Goal: Book appointment/travel/reservation

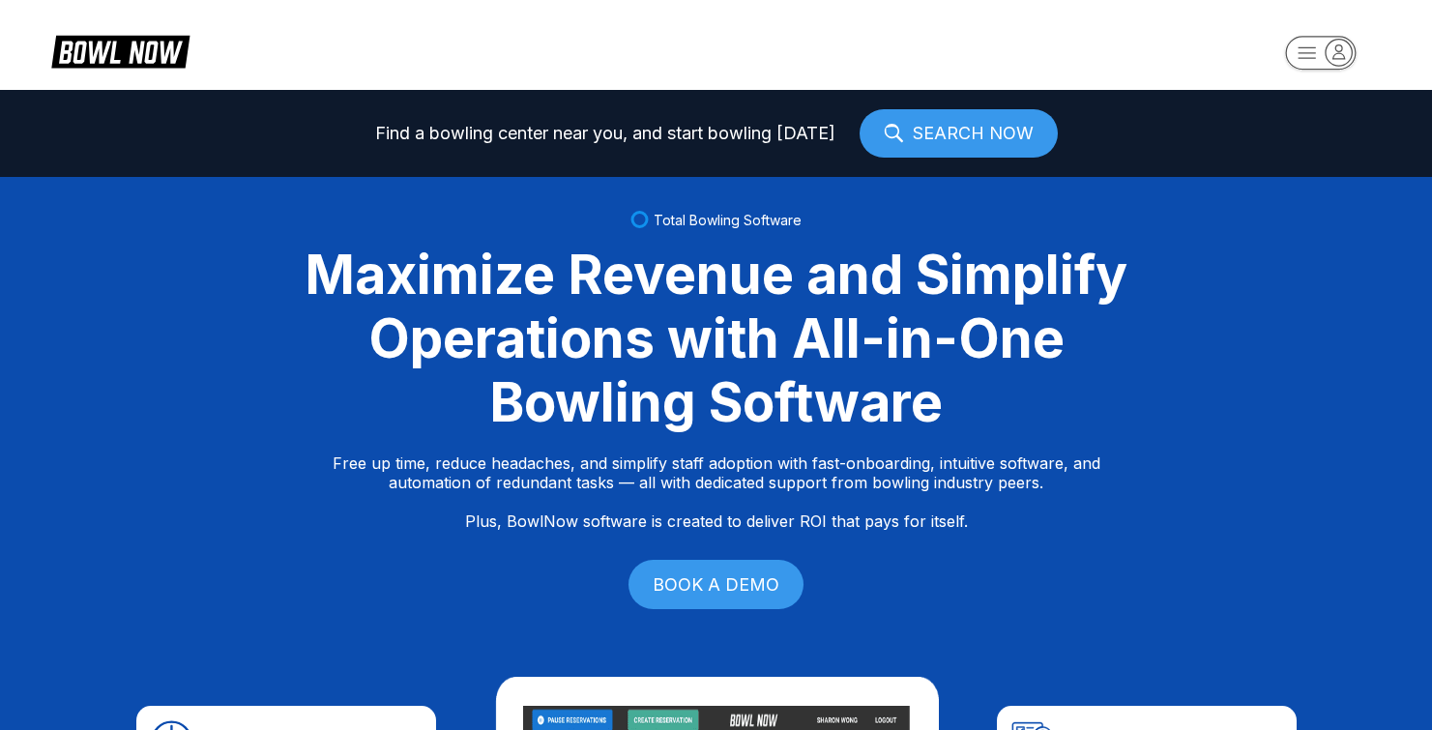
click at [985, 135] on link "SEARCH NOW" at bounding box center [959, 133] width 198 height 48
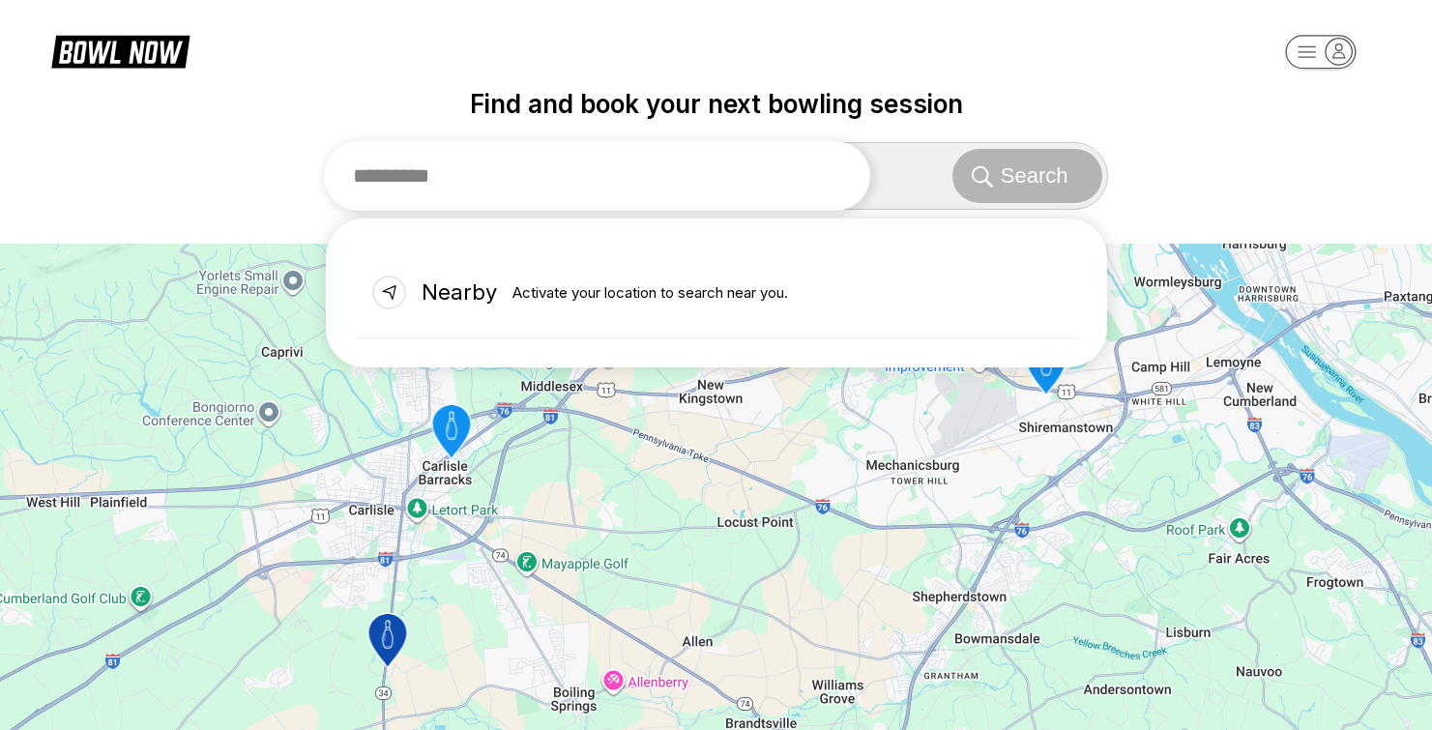
click at [563, 184] on input "text" at bounding box center [597, 176] width 547 height 70
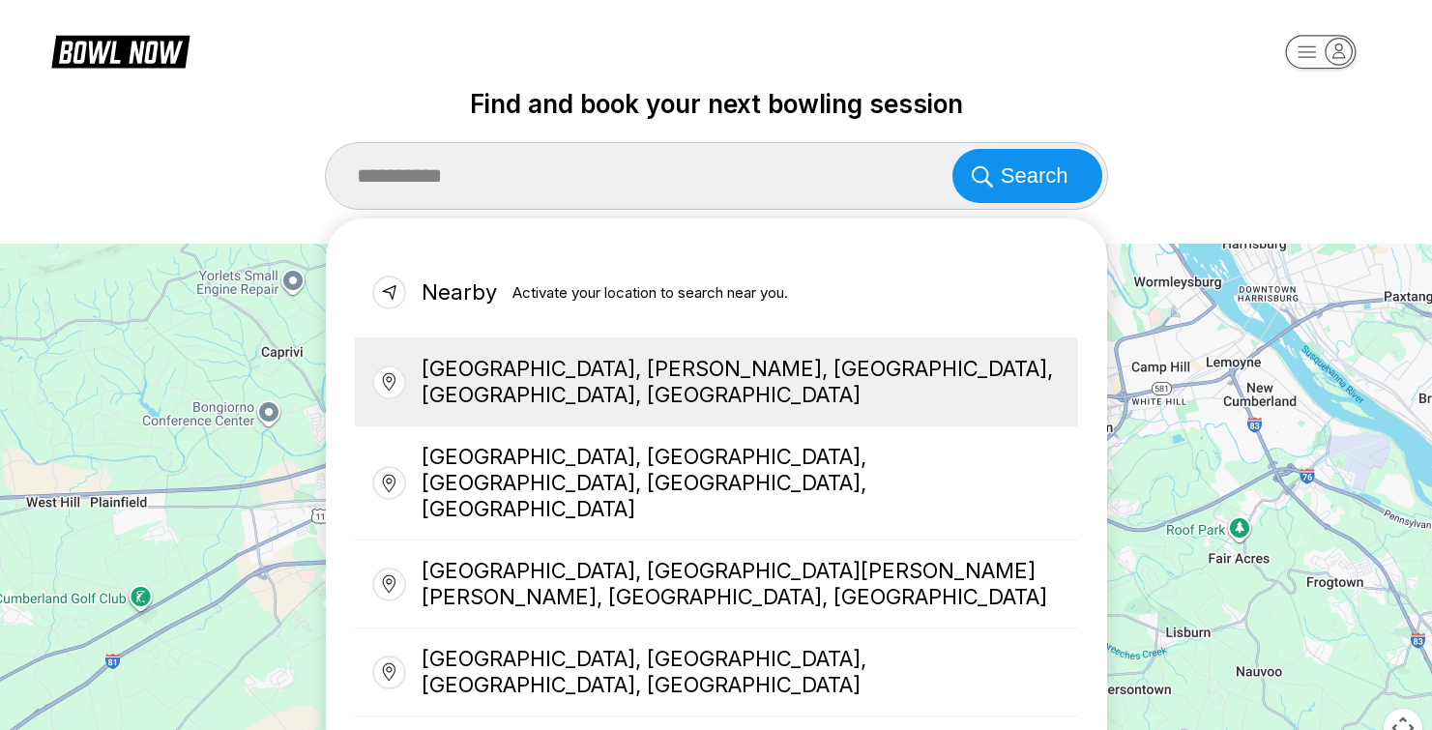
click at [633, 398] on div "[GEOGRAPHIC_DATA], [PERSON_NAME], [GEOGRAPHIC_DATA], [GEOGRAPHIC_DATA], [GEOGRA…" at bounding box center [716, 382] width 723 height 88
type input "**********"
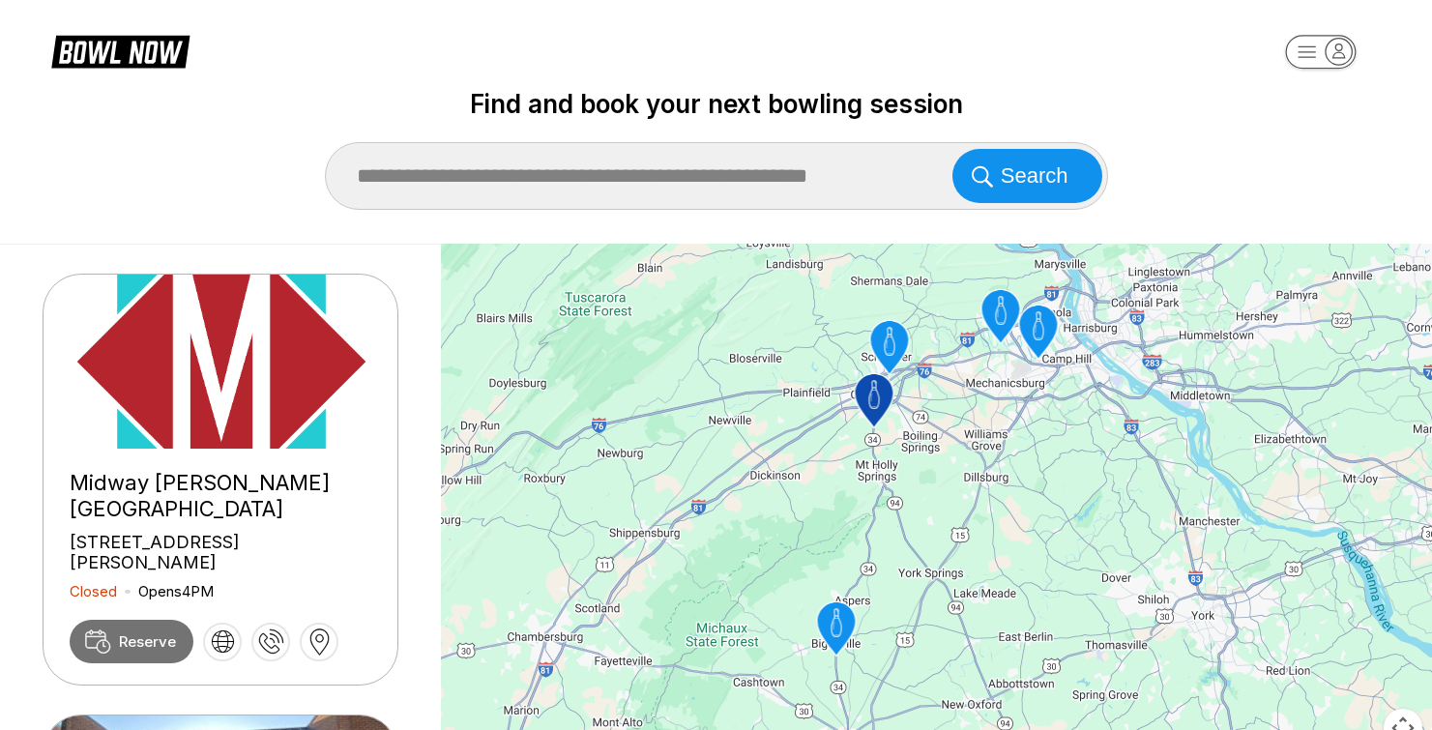
click at [126, 620] on link "Reserve" at bounding box center [132, 642] width 124 height 44
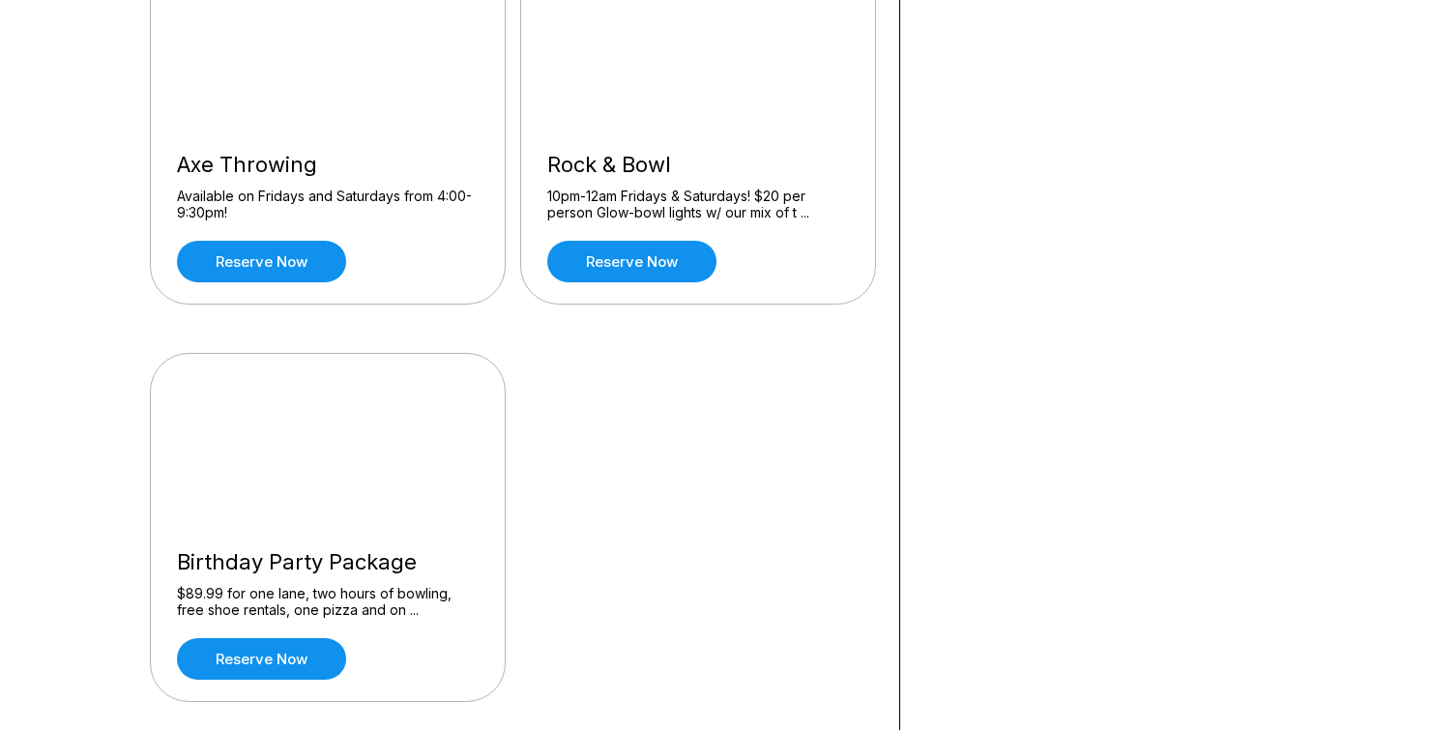
scroll to position [661, 0]
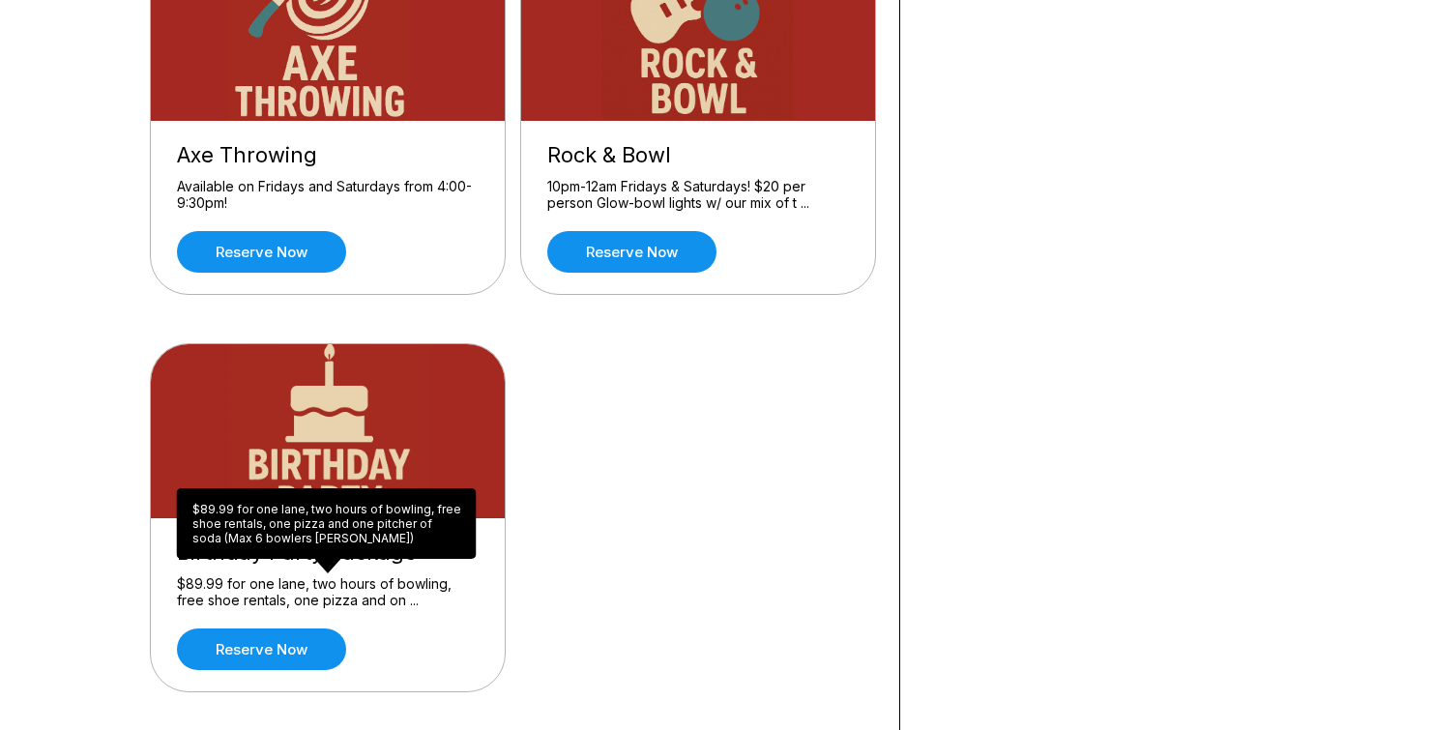
click at [292, 553] on div "$89.99 for one lane, two hours of bowling, free shoe rentals, one pizza and one…" at bounding box center [327, 523] width 300 height 71
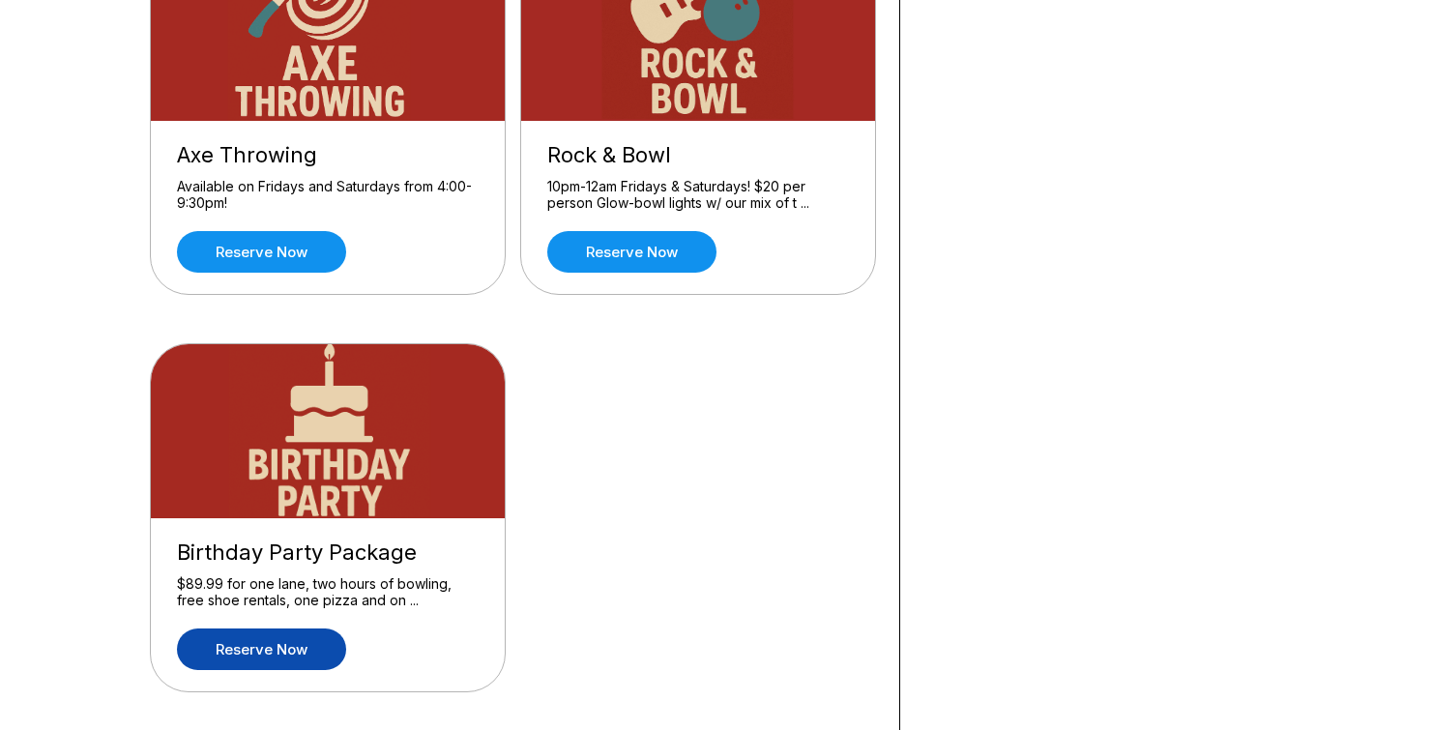
click at [272, 664] on link "Reserve now" at bounding box center [261, 650] width 169 height 42
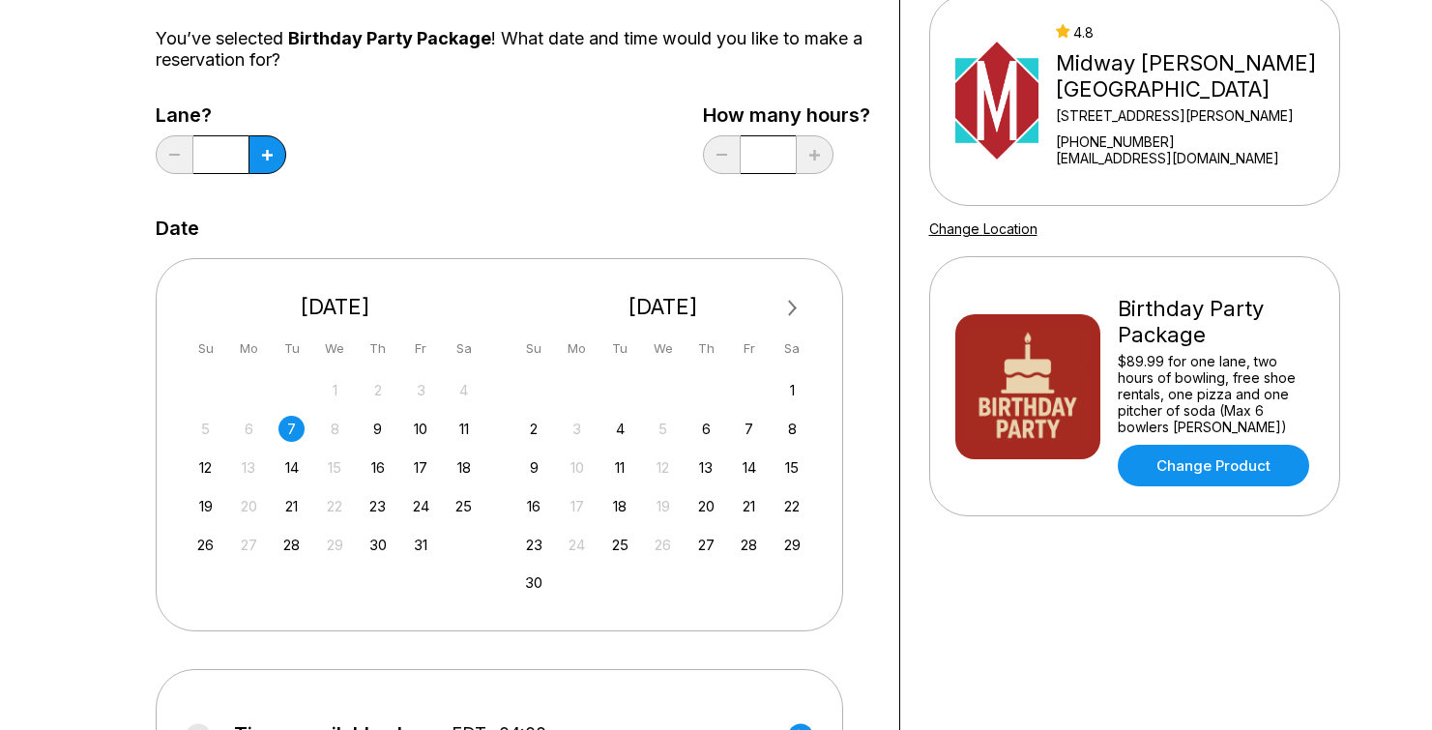
scroll to position [196, 0]
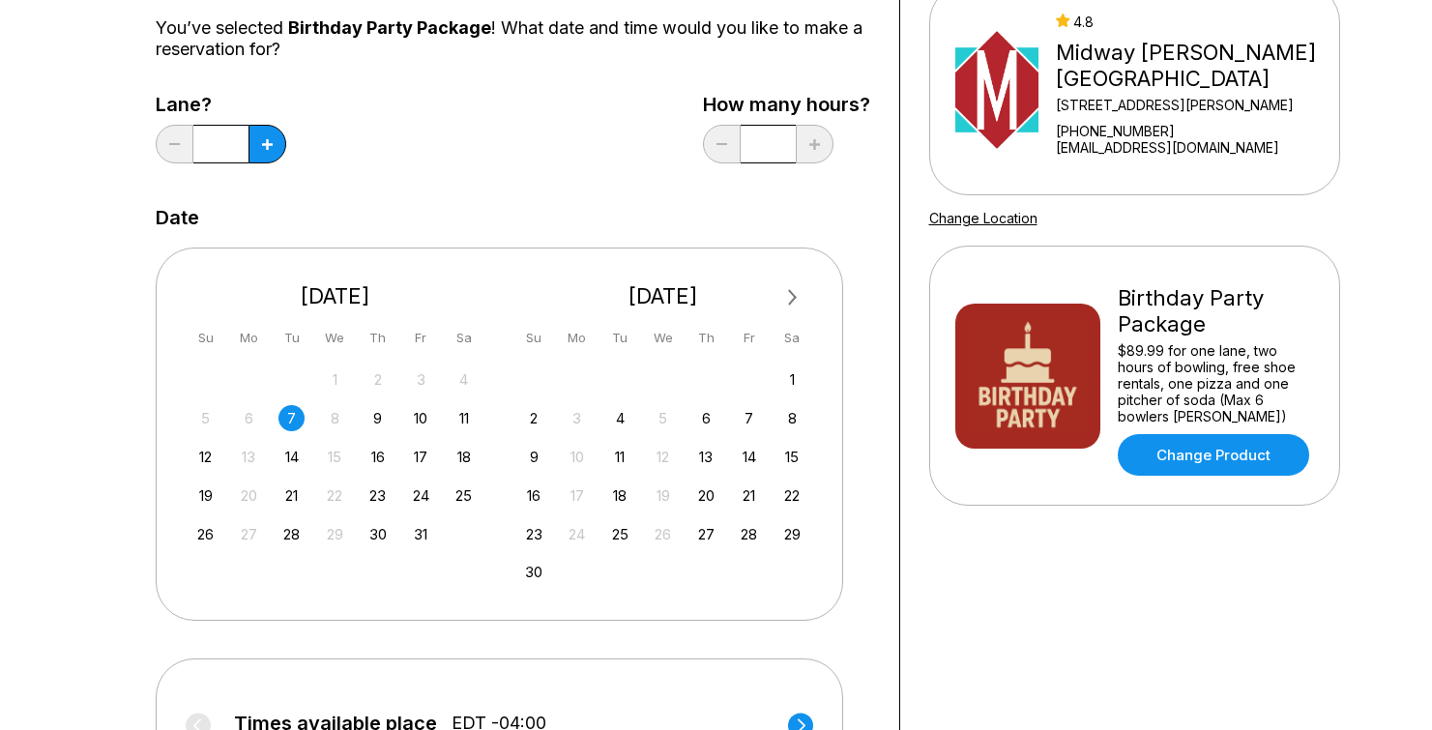
click at [1175, 374] on div "$89.99 for one lane, two hours of bowling, free shoe rentals, one pizza and one…" at bounding box center [1216, 383] width 196 height 82
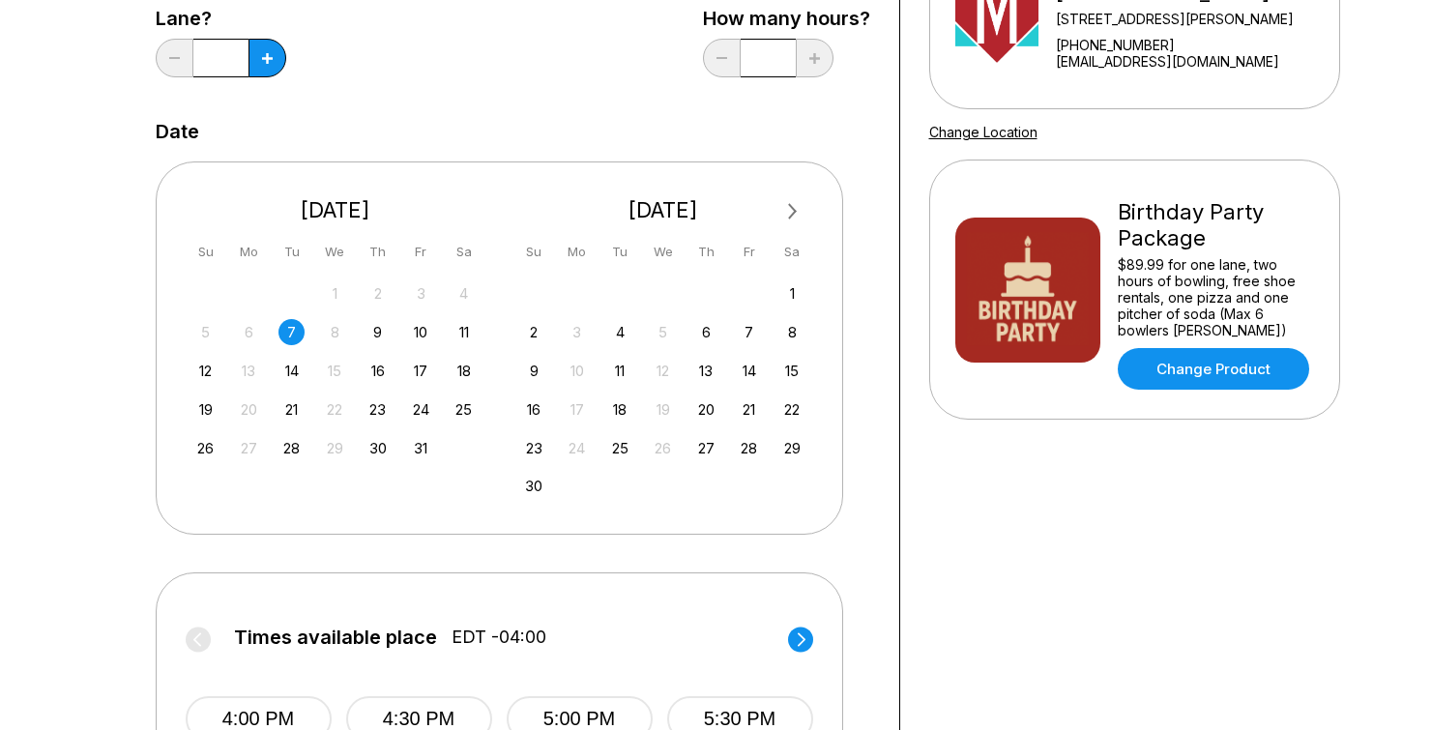
scroll to position [264, 0]
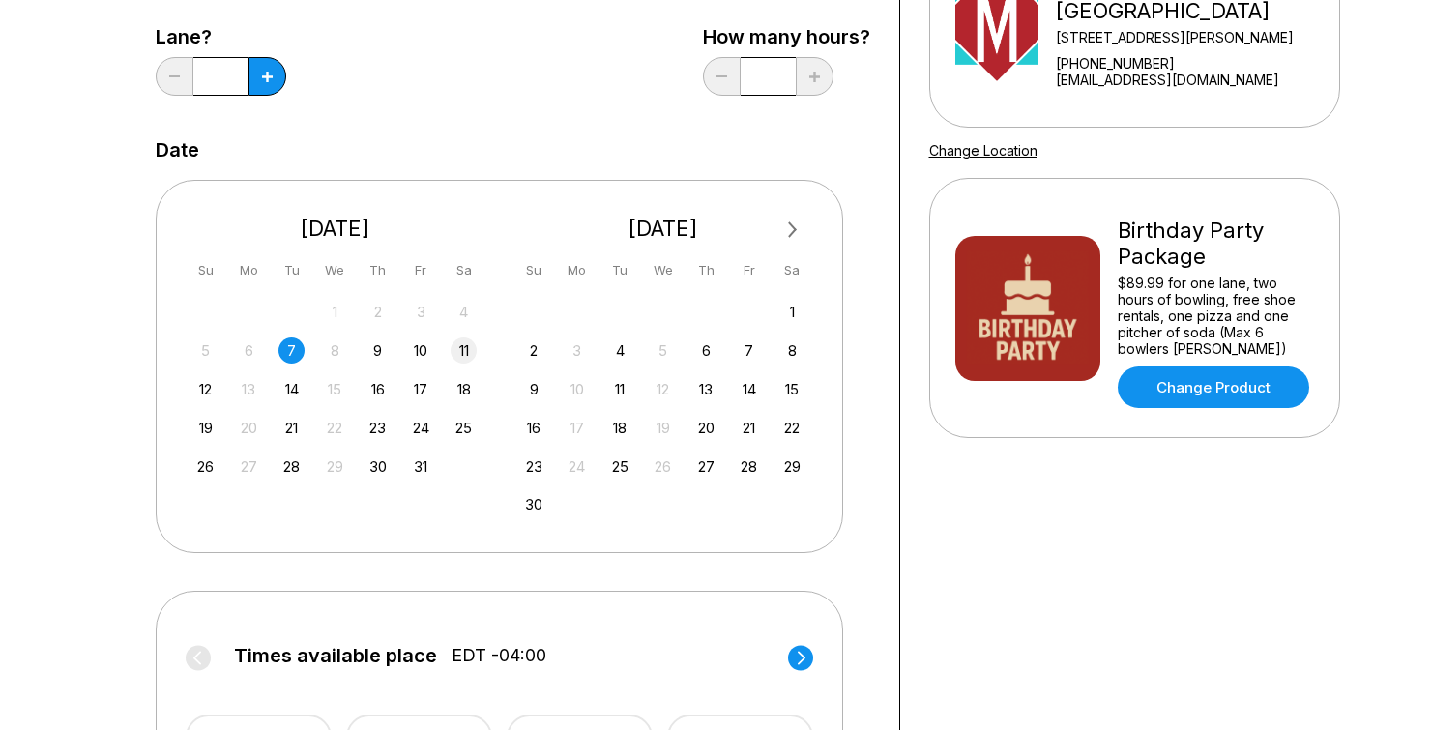
click at [456, 356] on div "11" at bounding box center [464, 351] width 26 height 26
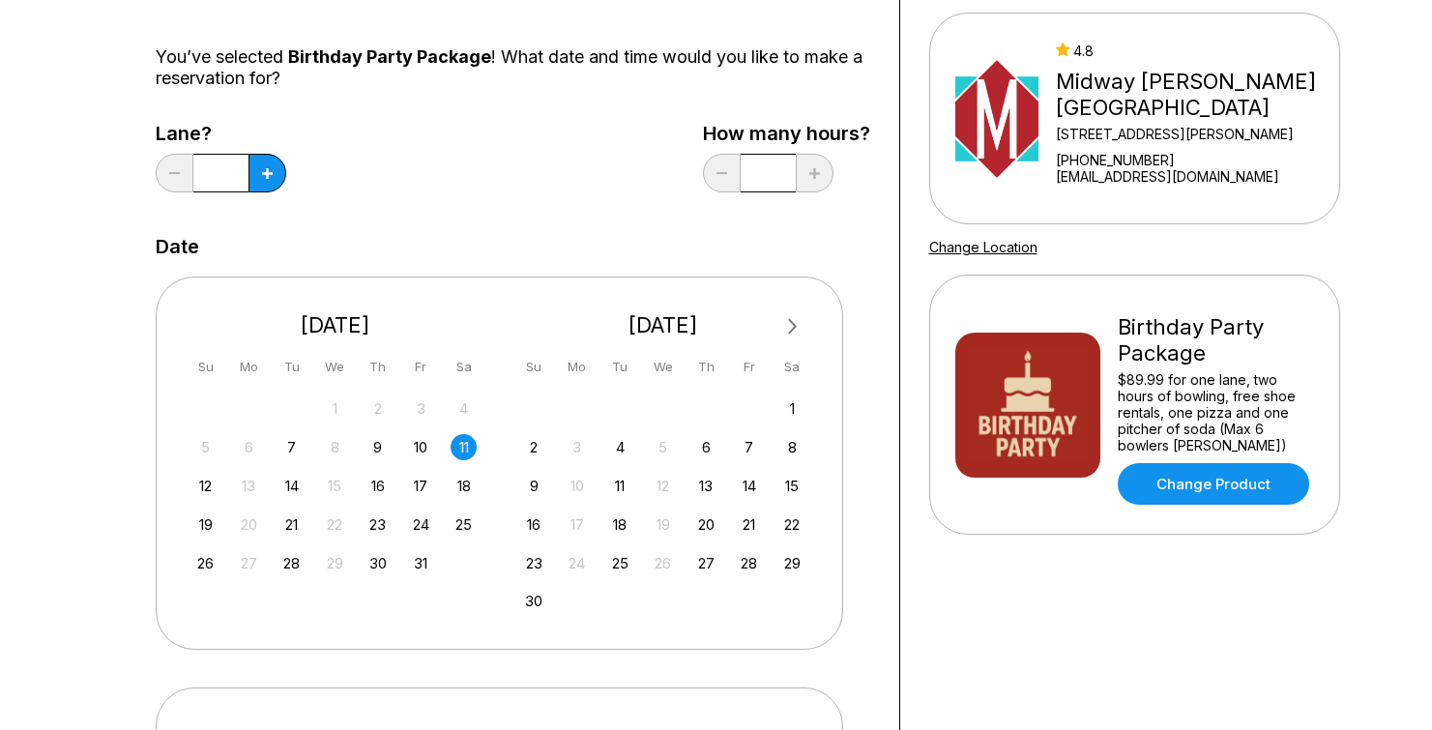
scroll to position [0, 0]
